Goal: Understand process/instructions: Learn how to perform a task or action

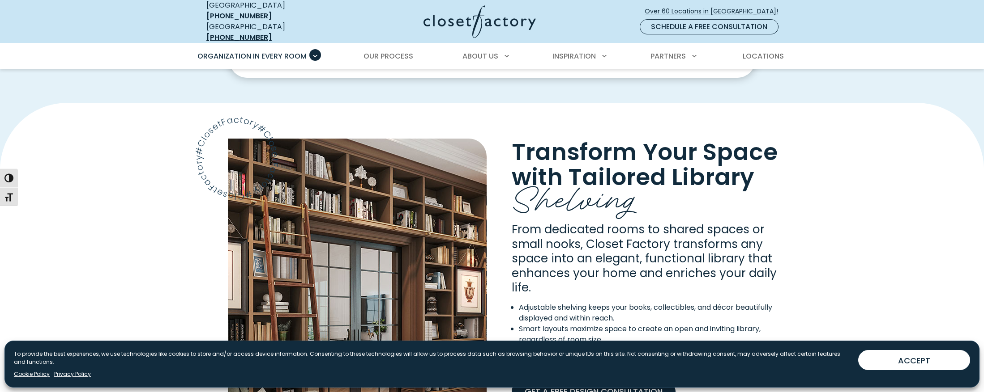
scroll to position [702, 0]
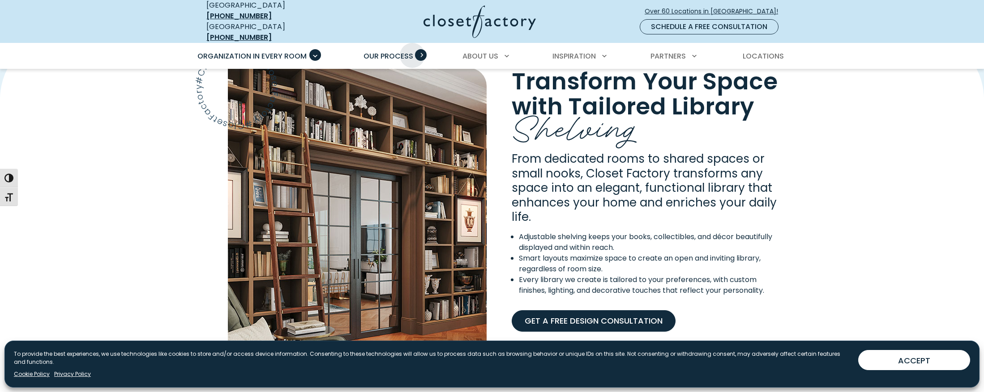
click at [412, 51] on span "Our Process" at bounding box center [388, 56] width 50 height 10
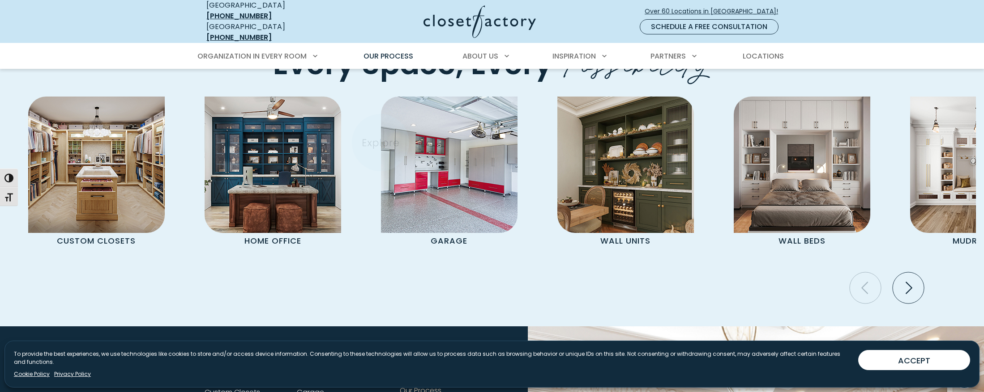
scroll to position [1902, 0]
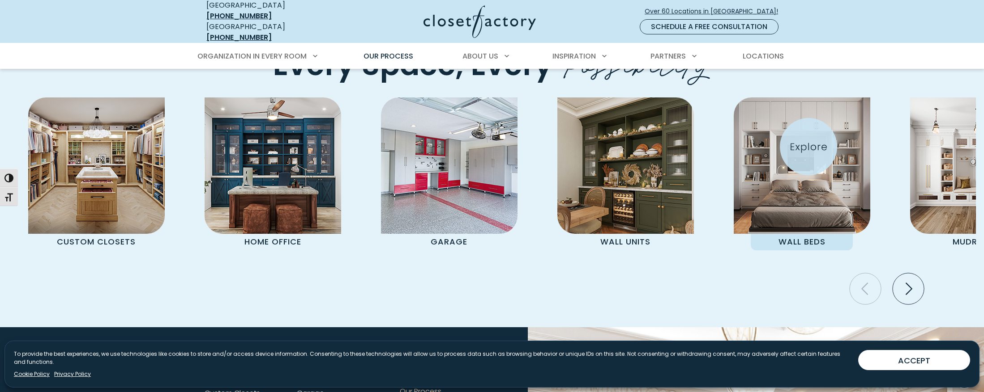
click at [808, 147] on img "Pages Gallery" at bounding box center [801, 166] width 136 height 136
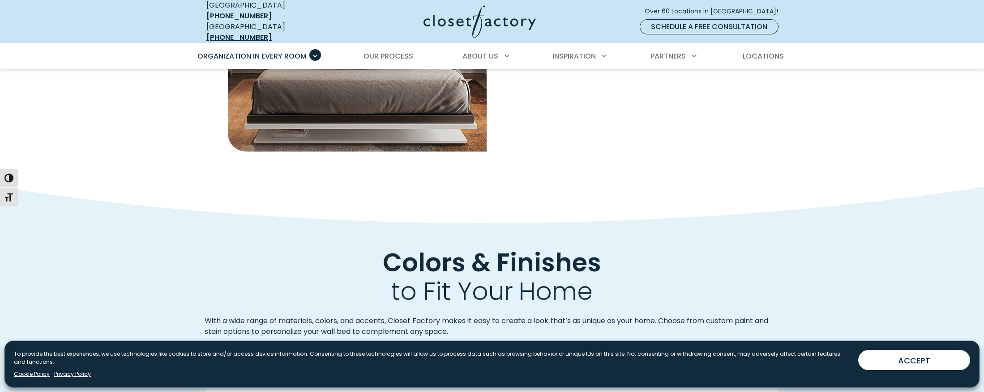
scroll to position [958, 0]
